Goal: Task Accomplishment & Management: Complete application form

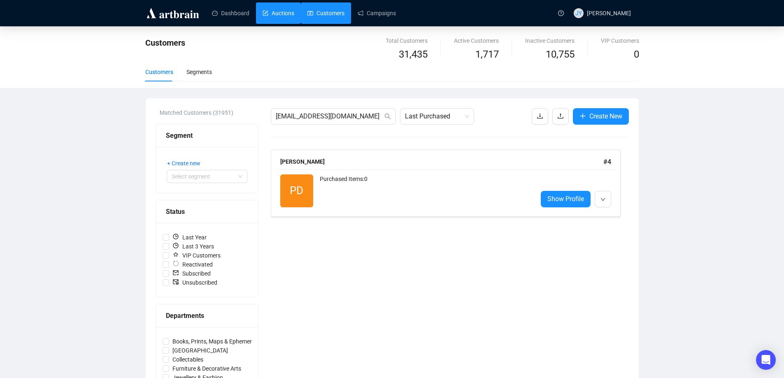
click at [278, 7] on link "Auctions" at bounding box center [279, 12] width 32 height 21
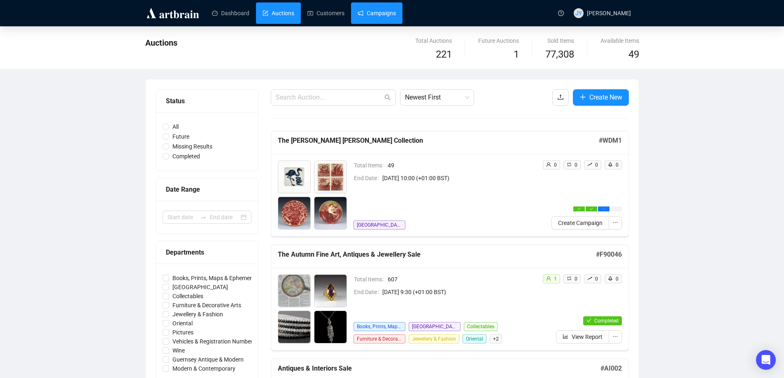
click at [380, 14] on link "Campaigns" at bounding box center [377, 12] width 38 height 21
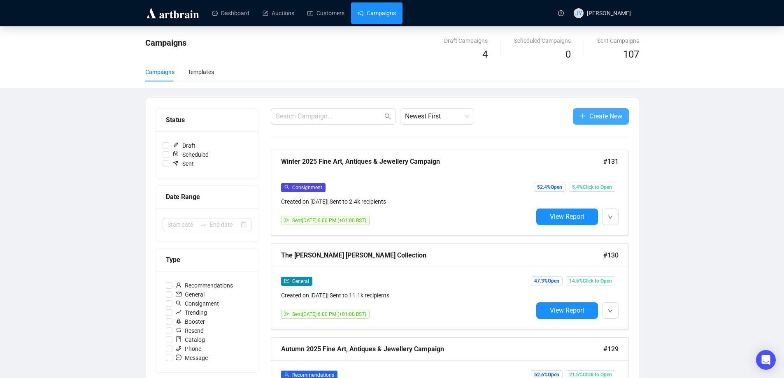
click at [583, 121] on span "button" at bounding box center [582, 116] width 7 height 10
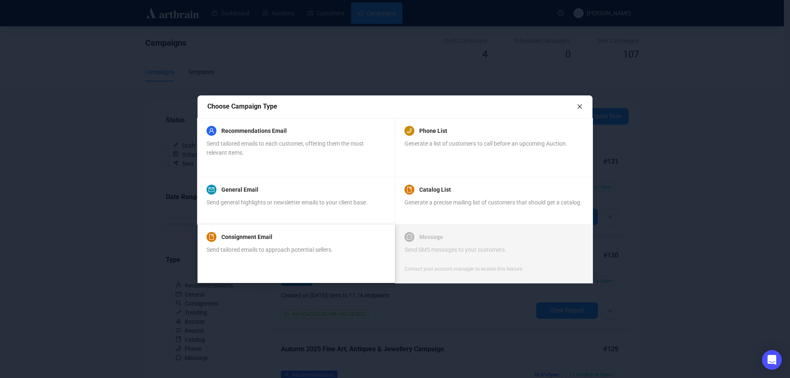
click at [273, 236] on div "Consignment Email" at bounding box center [270, 237] width 126 height 10
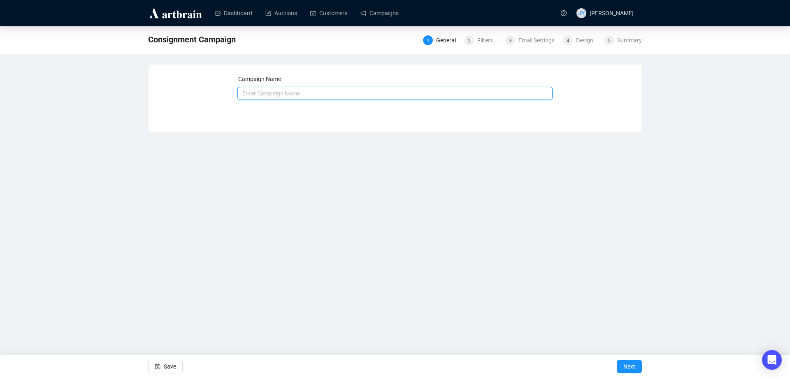
click at [331, 94] on input "text" at bounding box center [395, 93] width 316 height 13
type input "Fine Wines, Ports & Spirits Auction"
click at [627, 366] on span "Next" at bounding box center [630, 366] width 12 height 23
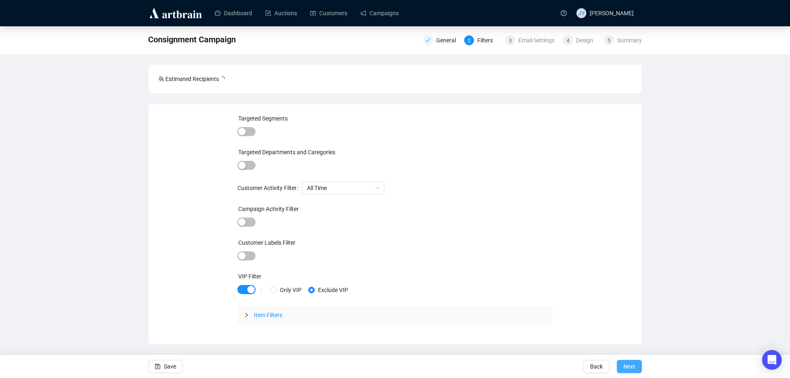
click at [630, 369] on span "Next" at bounding box center [630, 366] width 12 height 23
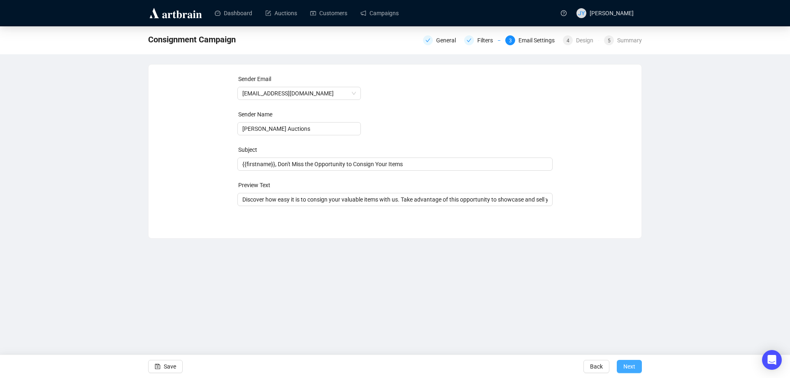
click at [632, 366] on span "Next" at bounding box center [630, 366] width 12 height 23
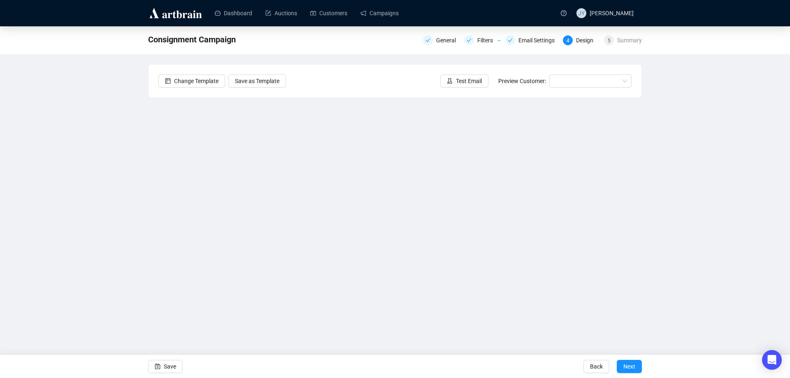
click at [404, 86] on div "Change Template Save as Template Test Email Preview Customer:" at bounding box center [395, 81] width 493 height 33
click at [161, 363] on button "Save" at bounding box center [165, 366] width 35 height 13
click at [168, 363] on span "Save" at bounding box center [170, 366] width 12 height 23
click at [229, 10] on link "Dashboard" at bounding box center [233, 12] width 37 height 21
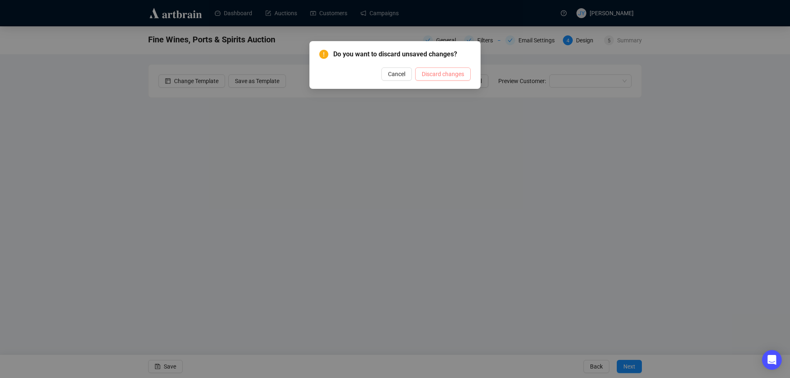
click at [442, 74] on span "Discard changes" at bounding box center [443, 74] width 42 height 9
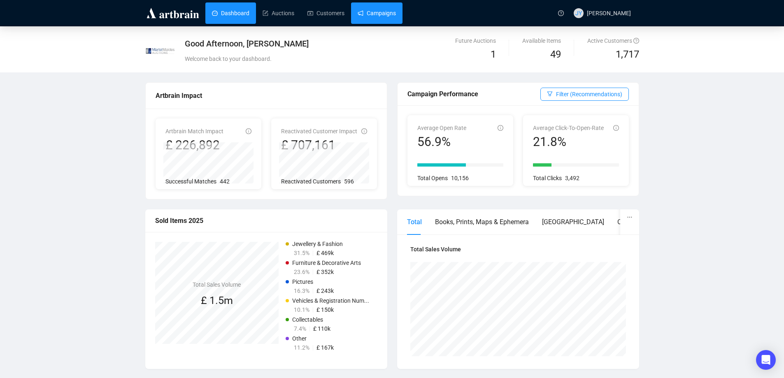
click at [366, 10] on link "Campaigns" at bounding box center [377, 12] width 38 height 21
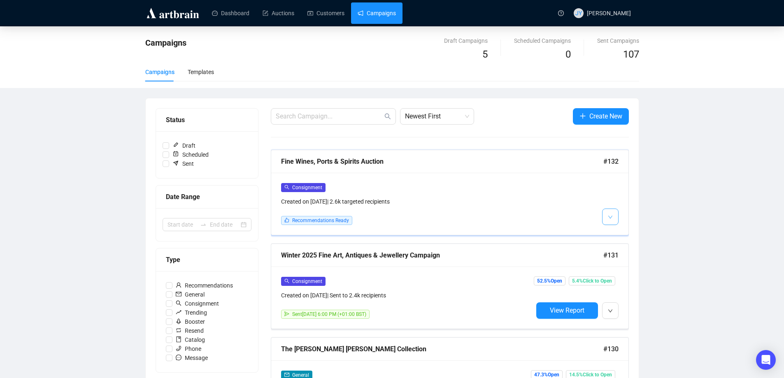
click at [616, 213] on button "button" at bounding box center [610, 217] width 16 height 16
click at [619, 233] on span "Edit" at bounding box center [624, 234] width 10 height 7
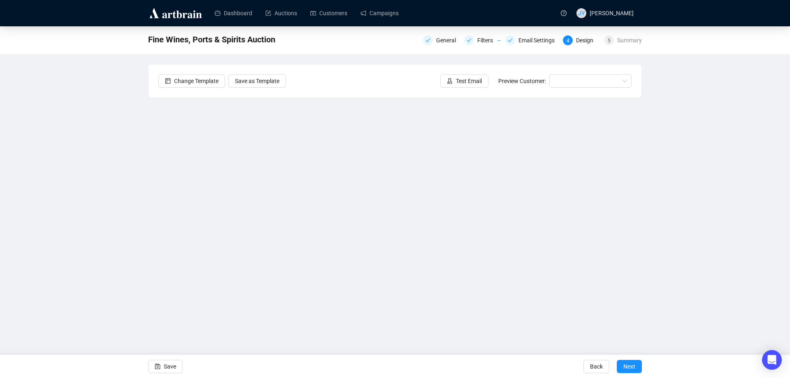
click at [186, 9] on img at bounding box center [175, 13] width 55 height 13
click at [192, 14] on img at bounding box center [175, 13] width 55 height 13
click at [236, 9] on link "Dashboard" at bounding box center [233, 12] width 37 height 21
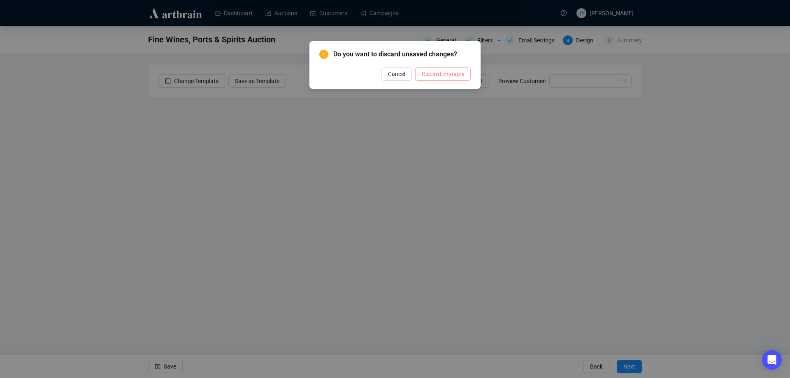
click at [442, 73] on span "Discard changes" at bounding box center [443, 74] width 42 height 9
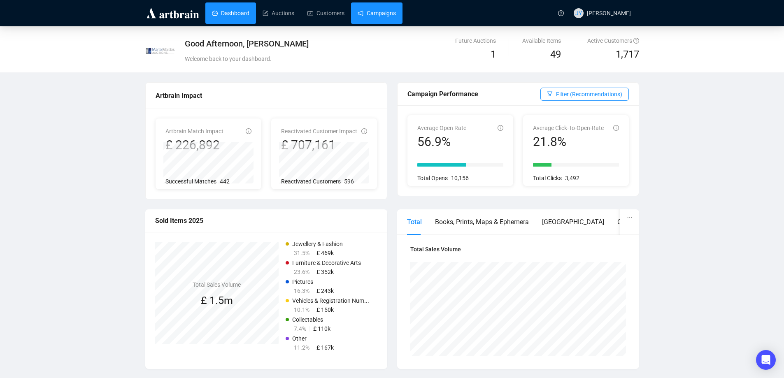
click at [390, 11] on link "Campaigns" at bounding box center [377, 12] width 38 height 21
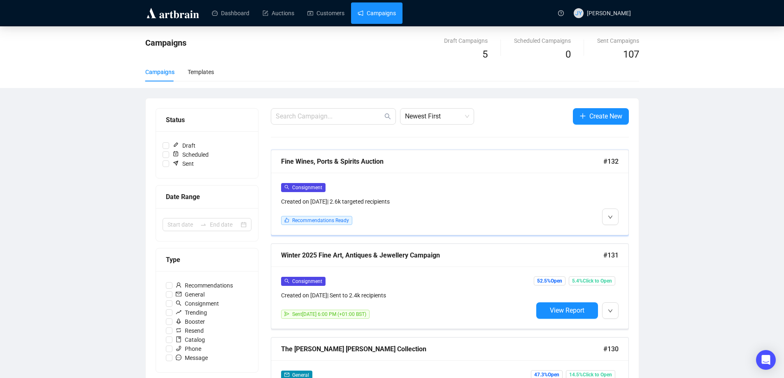
click at [619, 216] on div "Consignment Created on [DATE] | 2.6k targeted recipients Recommendations Ready" at bounding box center [449, 204] width 357 height 62
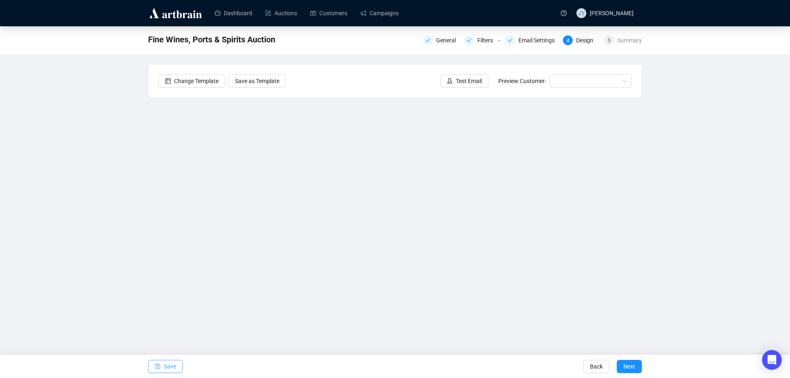
click at [162, 369] on button "Save" at bounding box center [165, 366] width 35 height 13
click at [172, 365] on span "Save" at bounding box center [170, 366] width 12 height 23
click at [475, 83] on span "Test Email" at bounding box center [469, 81] width 26 height 9
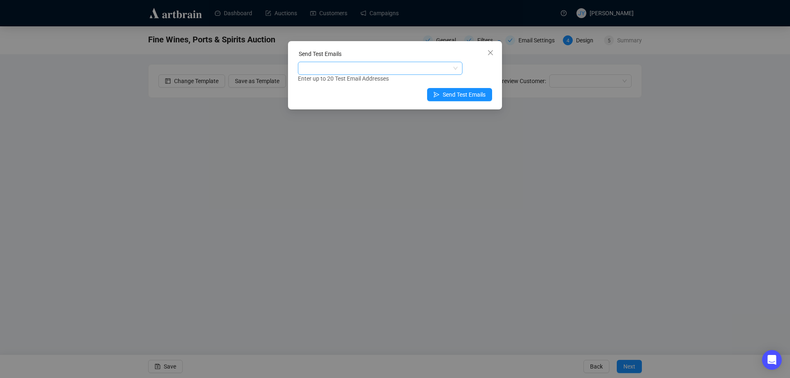
click at [381, 64] on div at bounding box center [376, 69] width 153 height 12
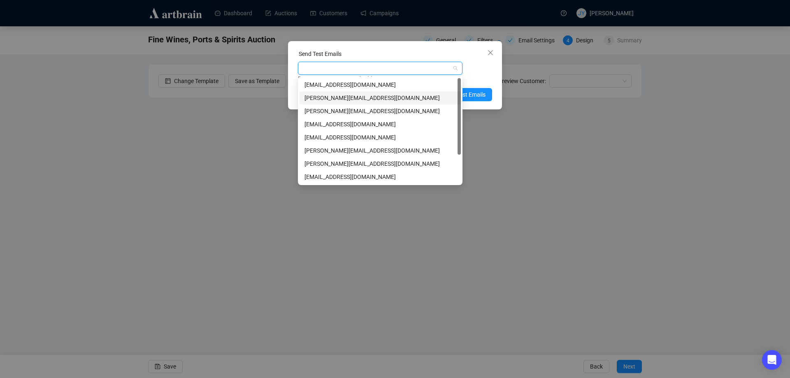
click at [361, 99] on div "[PERSON_NAME][EMAIL_ADDRESS][DOMAIN_NAME]" at bounding box center [380, 97] width 151 height 9
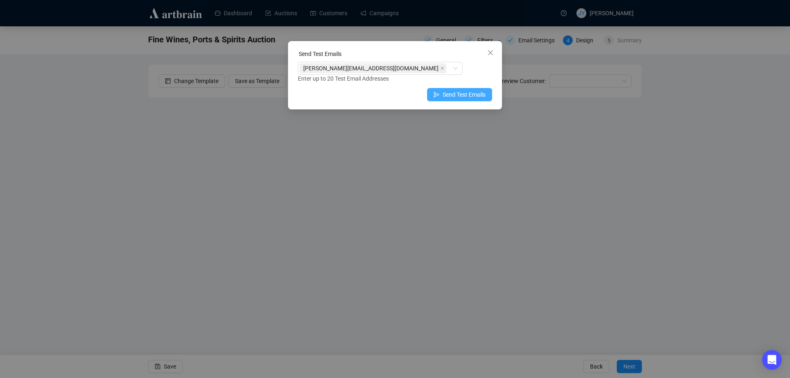
click at [470, 93] on span "Send Test Emails" at bounding box center [464, 94] width 43 height 9
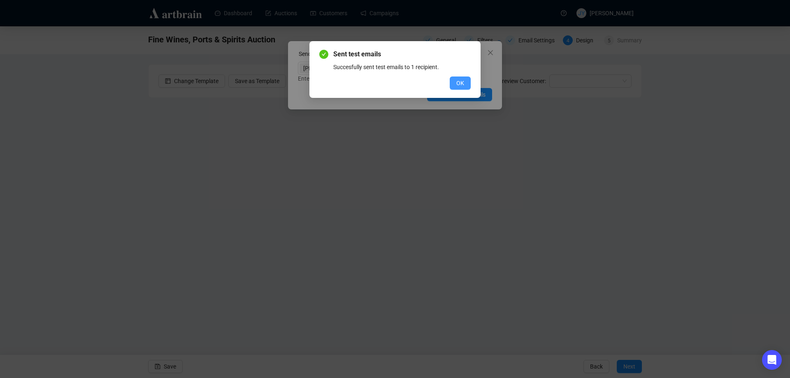
click at [466, 79] on button "OK" at bounding box center [460, 83] width 21 height 13
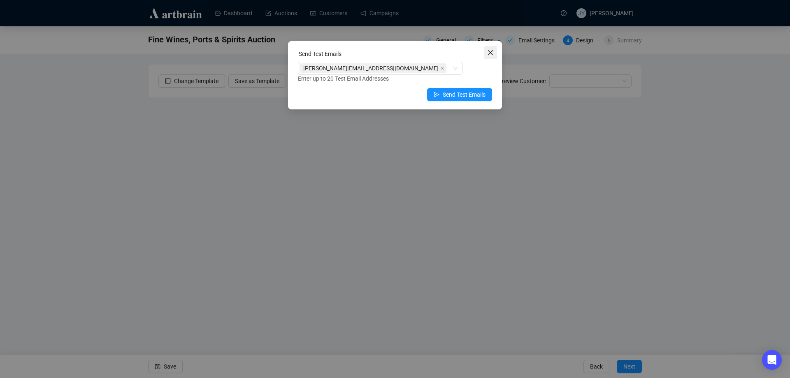
click at [491, 51] on icon "close" at bounding box center [490, 52] width 7 height 7
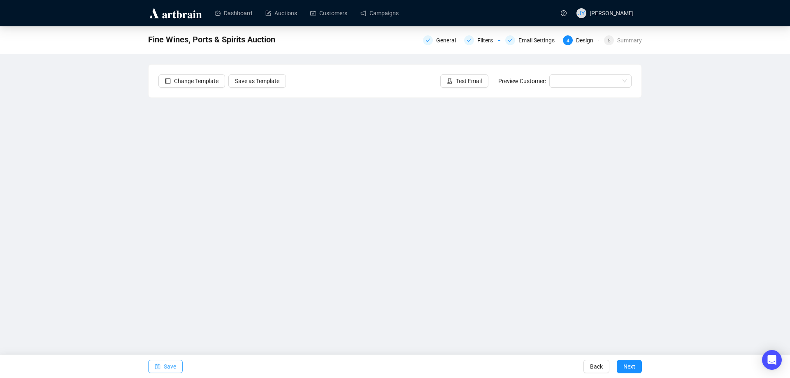
click at [163, 364] on button "Save" at bounding box center [165, 366] width 35 height 13
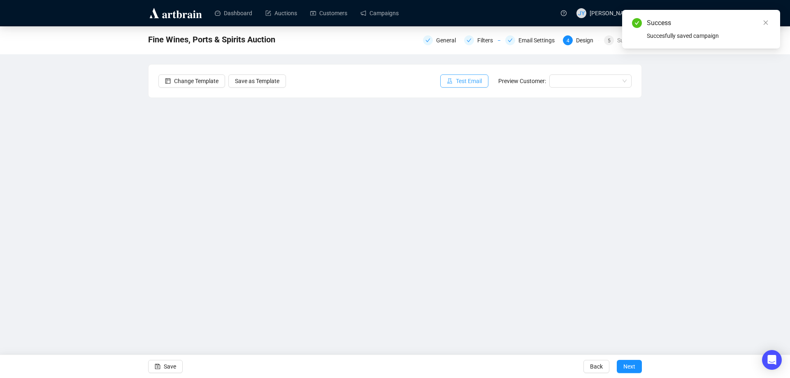
click at [480, 82] on span "Test Email" at bounding box center [469, 81] width 26 height 9
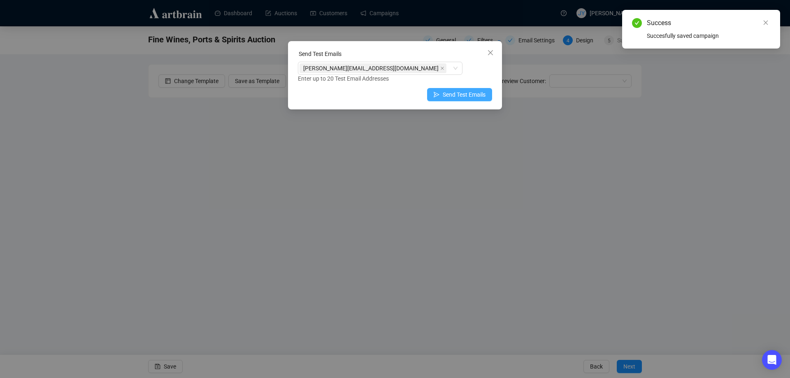
click at [468, 97] on span "Send Test Emails" at bounding box center [464, 94] width 43 height 9
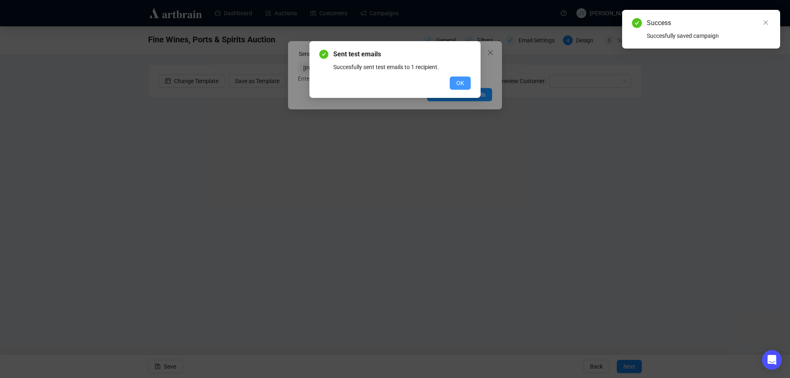
click at [464, 84] on button "OK" at bounding box center [460, 83] width 21 height 13
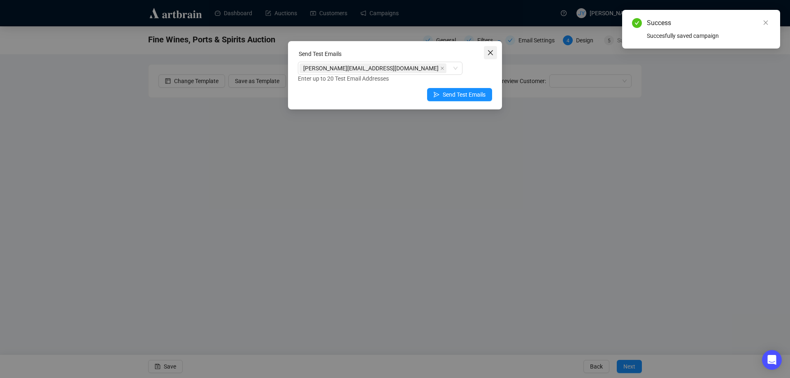
drag, startPoint x: 493, startPoint y: 51, endPoint x: 603, endPoint y: 1, distance: 120.8
click at [493, 51] on icon "close" at bounding box center [490, 52] width 5 height 5
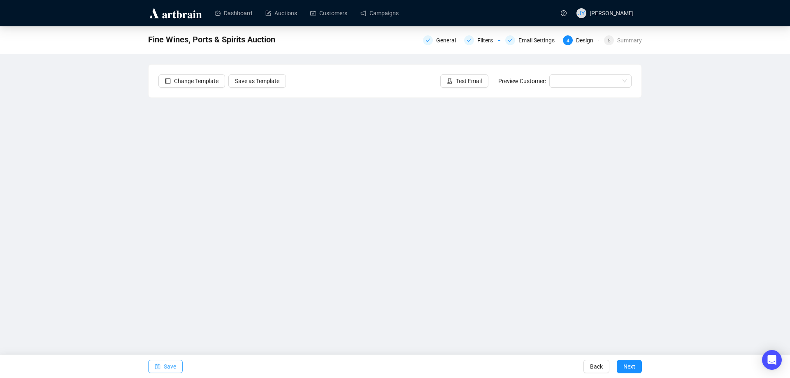
click at [153, 368] on button "Save" at bounding box center [165, 366] width 35 height 13
click at [464, 80] on span "Test Email" at bounding box center [469, 81] width 26 height 9
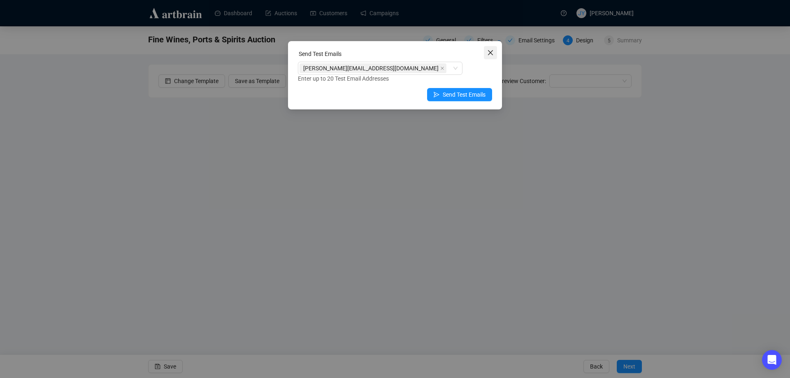
click at [489, 50] on icon "close" at bounding box center [490, 52] width 7 height 7
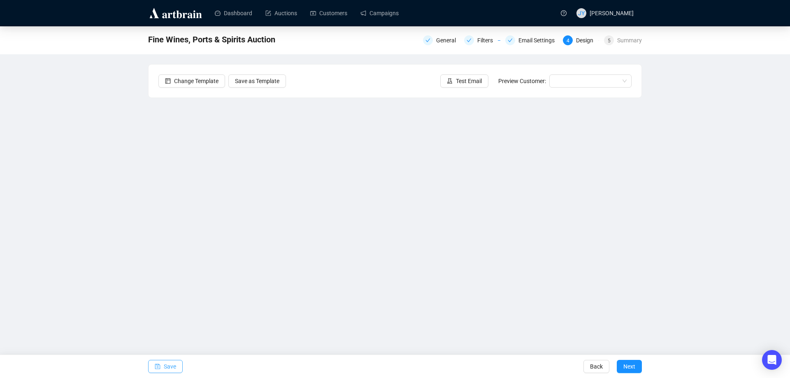
click at [165, 365] on span "Save" at bounding box center [170, 366] width 12 height 23
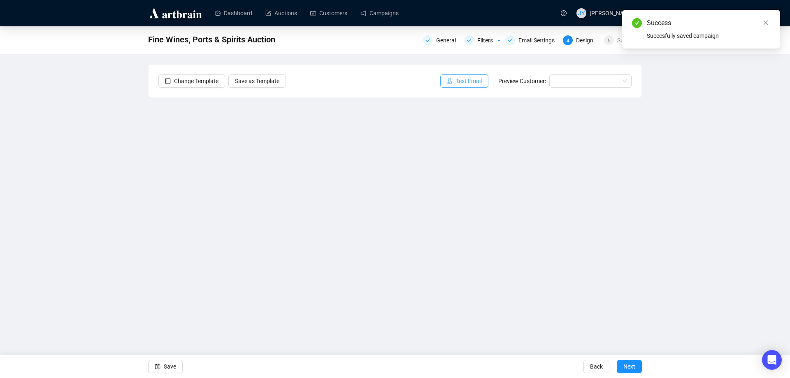
click at [479, 81] on span "Test Email" at bounding box center [469, 81] width 26 height 9
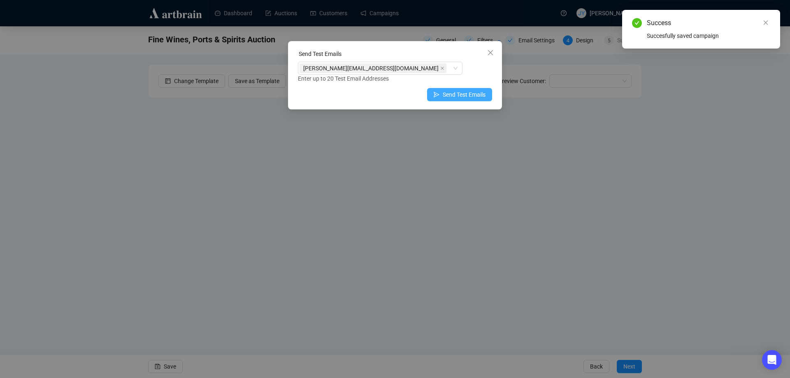
click at [475, 95] on span "Send Test Emails" at bounding box center [464, 94] width 43 height 9
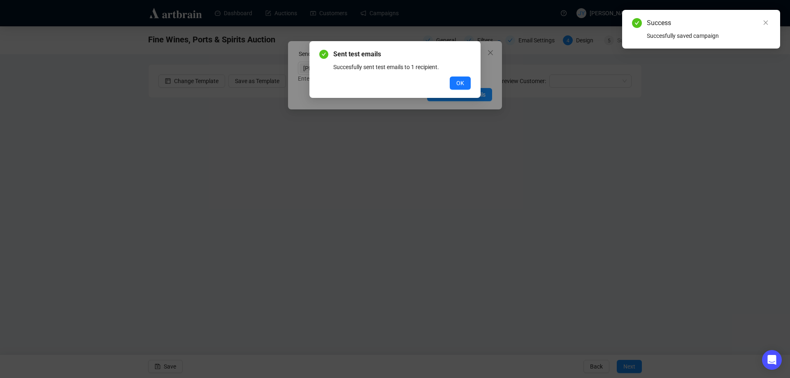
click at [458, 90] on div "Sent test emails Succesfully sent test emails to 1 recipient. OK" at bounding box center [394, 69] width 171 height 57
drag, startPoint x: 464, startPoint y: 82, endPoint x: 465, endPoint y: 77, distance: 5.1
click at [464, 81] on button "OK" at bounding box center [460, 83] width 21 height 13
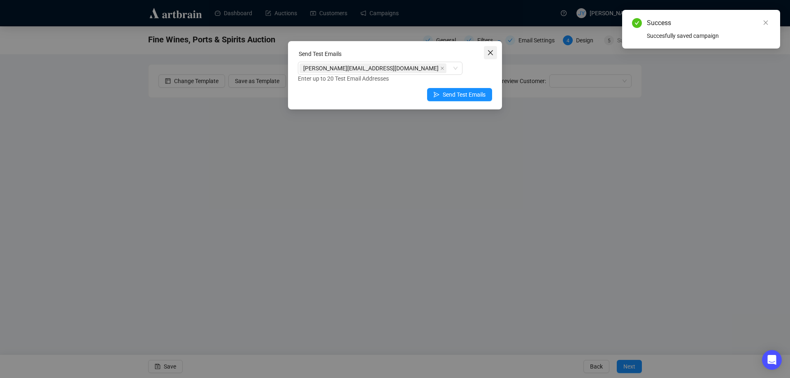
click at [495, 49] on span "Close" at bounding box center [490, 52] width 13 height 7
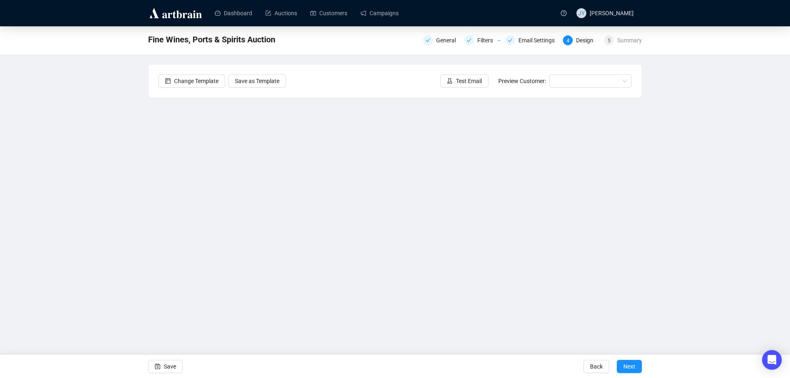
click at [162, 359] on div "Save" at bounding box center [165, 366] width 35 height 23
click at [632, 365] on span "Next" at bounding box center [630, 366] width 12 height 23
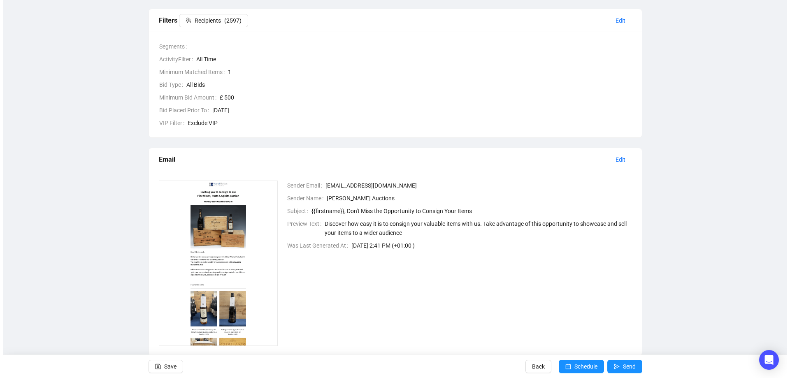
scroll to position [137, 0]
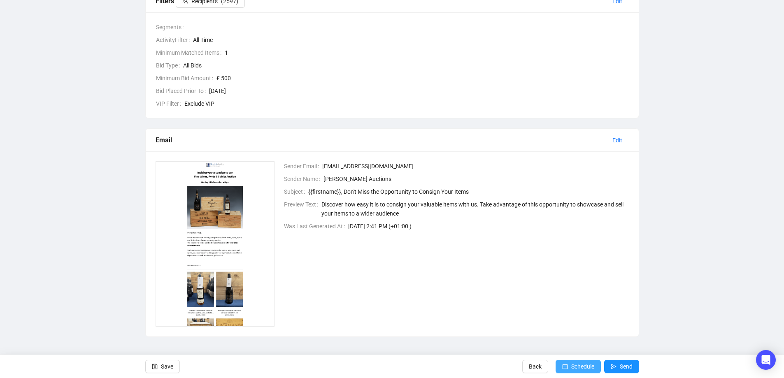
click at [574, 363] on span "Schedule" at bounding box center [582, 366] width 23 height 23
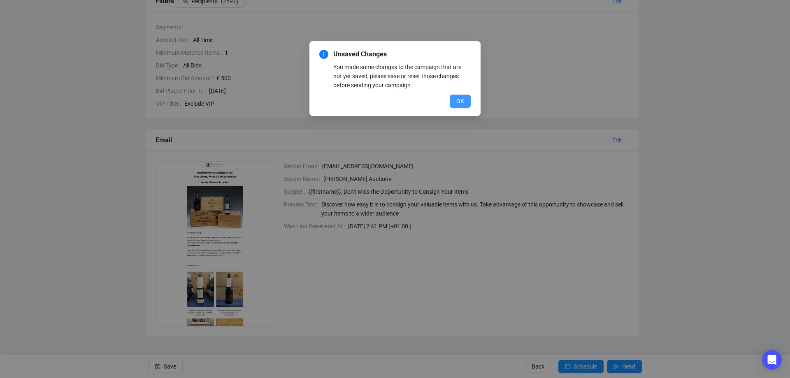
click at [467, 99] on button "OK" at bounding box center [460, 101] width 21 height 13
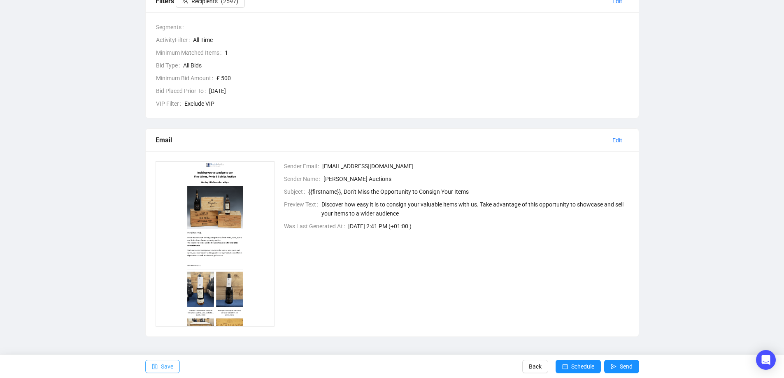
click at [174, 363] on button "Save" at bounding box center [162, 366] width 35 height 13
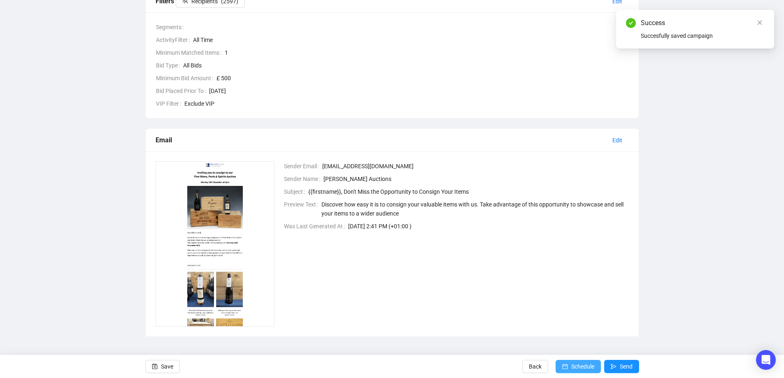
click at [573, 361] on span "Schedule" at bounding box center [582, 366] width 23 height 23
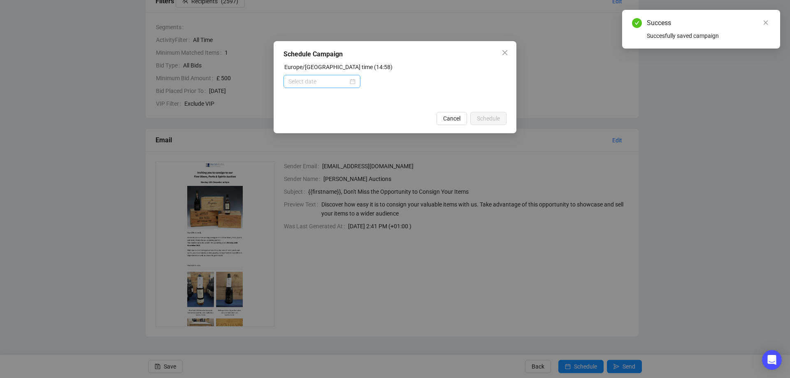
click at [354, 82] on div at bounding box center [322, 81] width 67 height 9
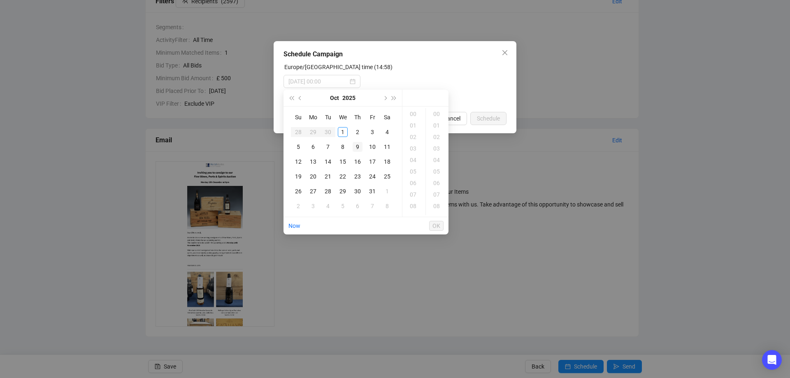
click at [353, 145] on div "9" at bounding box center [358, 147] width 10 height 10
click at [411, 158] on div "18" at bounding box center [414, 157] width 20 height 12
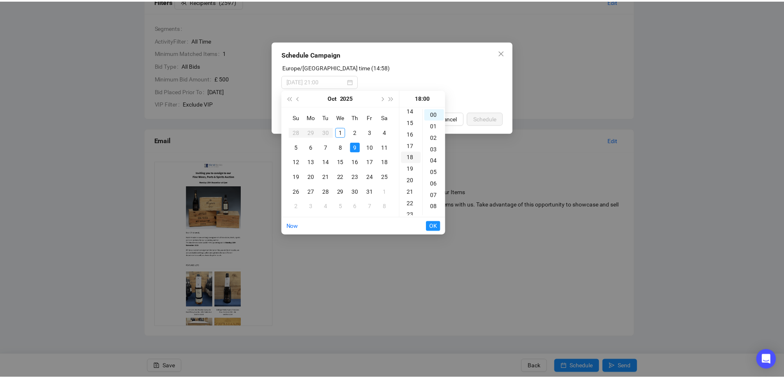
scroll to position [207, 0]
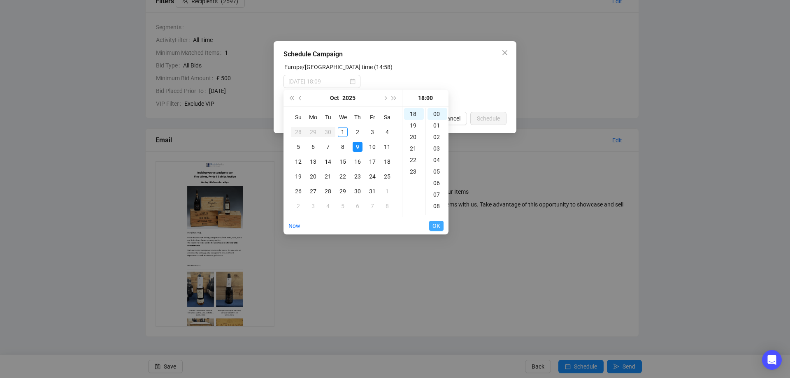
type input "[DATE] 18:00"
click at [435, 222] on span "OK" at bounding box center [437, 226] width 8 height 16
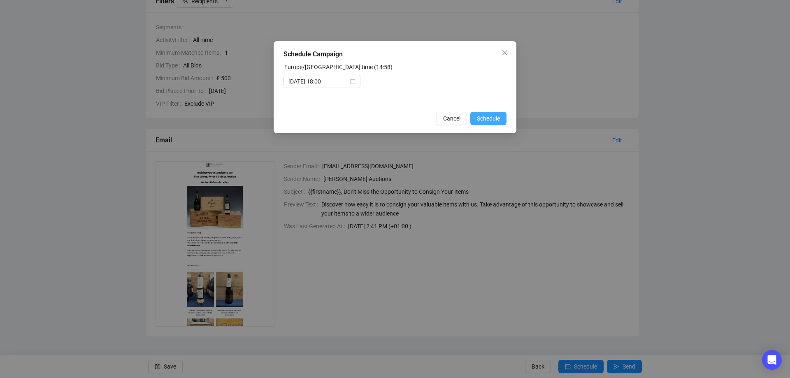
click at [490, 120] on span "Schedule" at bounding box center [488, 118] width 23 height 9
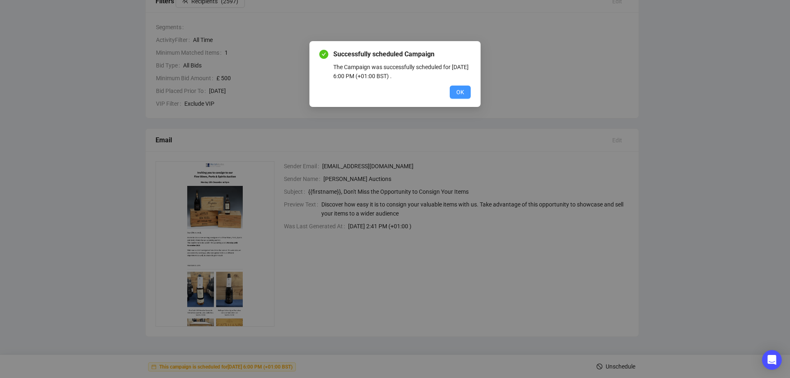
click at [466, 88] on button "OK" at bounding box center [460, 92] width 21 height 13
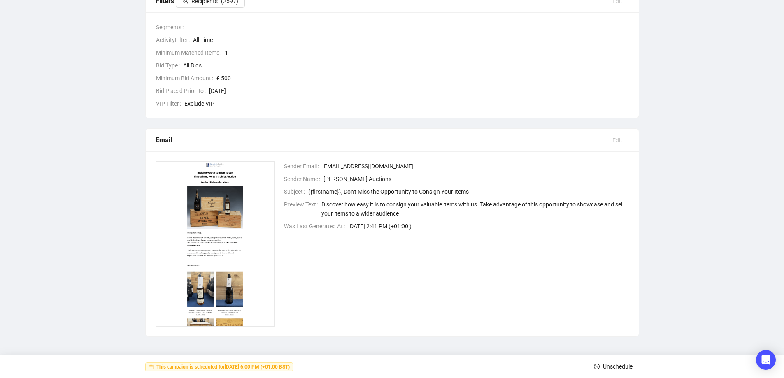
scroll to position [0, 0]
